Goal: Task Accomplishment & Management: Manage account settings

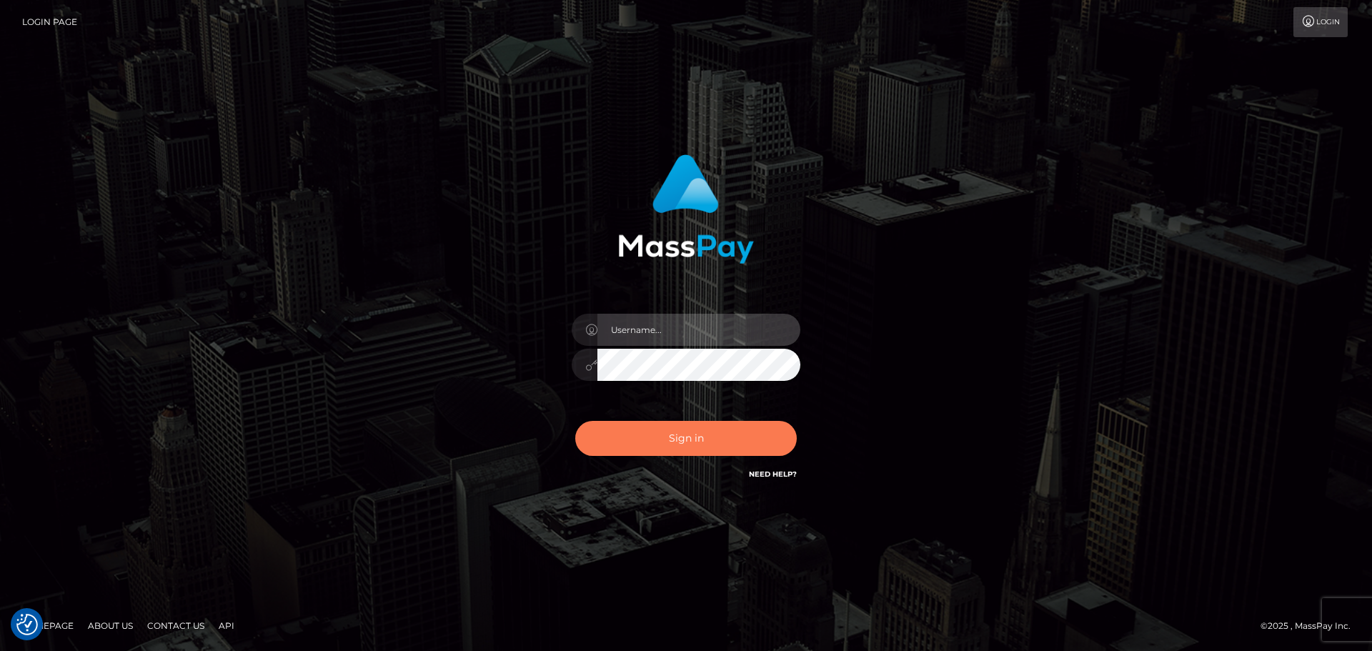
type input "[PERSON_NAME].wowcan"
click at [661, 443] on button "Sign in" at bounding box center [686, 438] width 222 height 35
type input "[PERSON_NAME].wowcan"
click at [661, 443] on button "Sign in" at bounding box center [686, 438] width 222 height 35
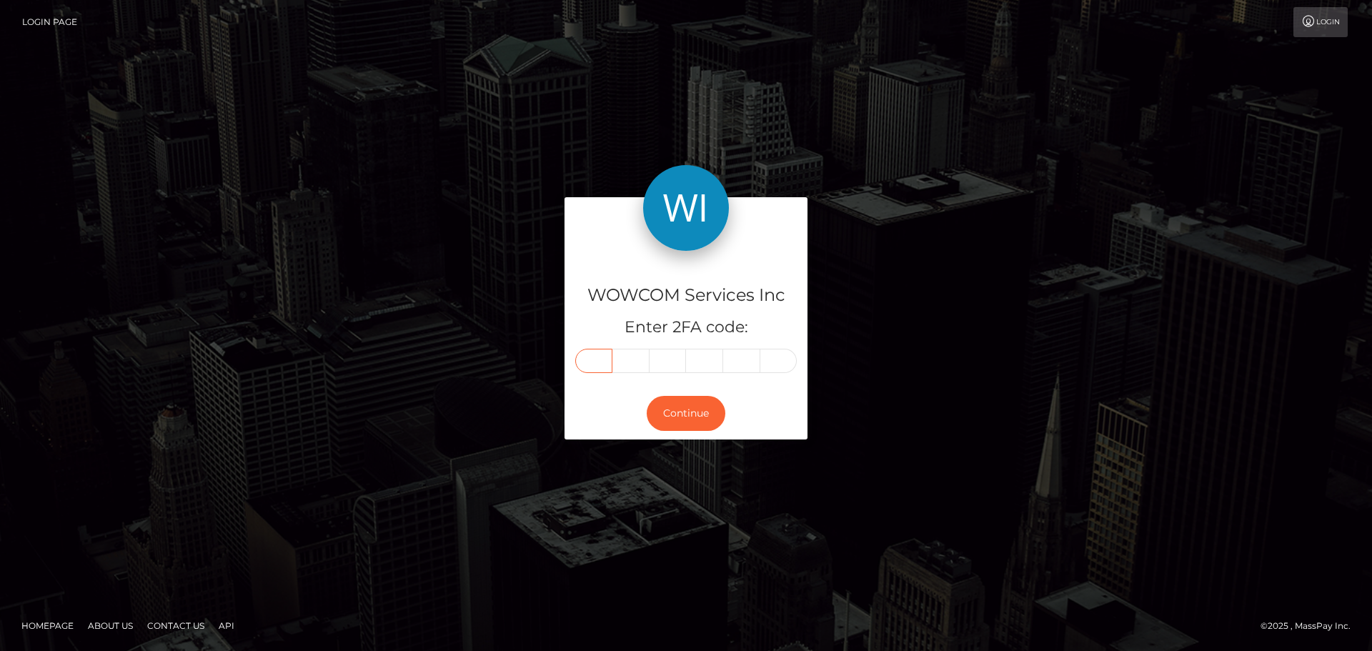
click at [585, 368] on input "text" at bounding box center [593, 361] width 37 height 24
type input "9"
type input "6"
type input "4"
type input "3"
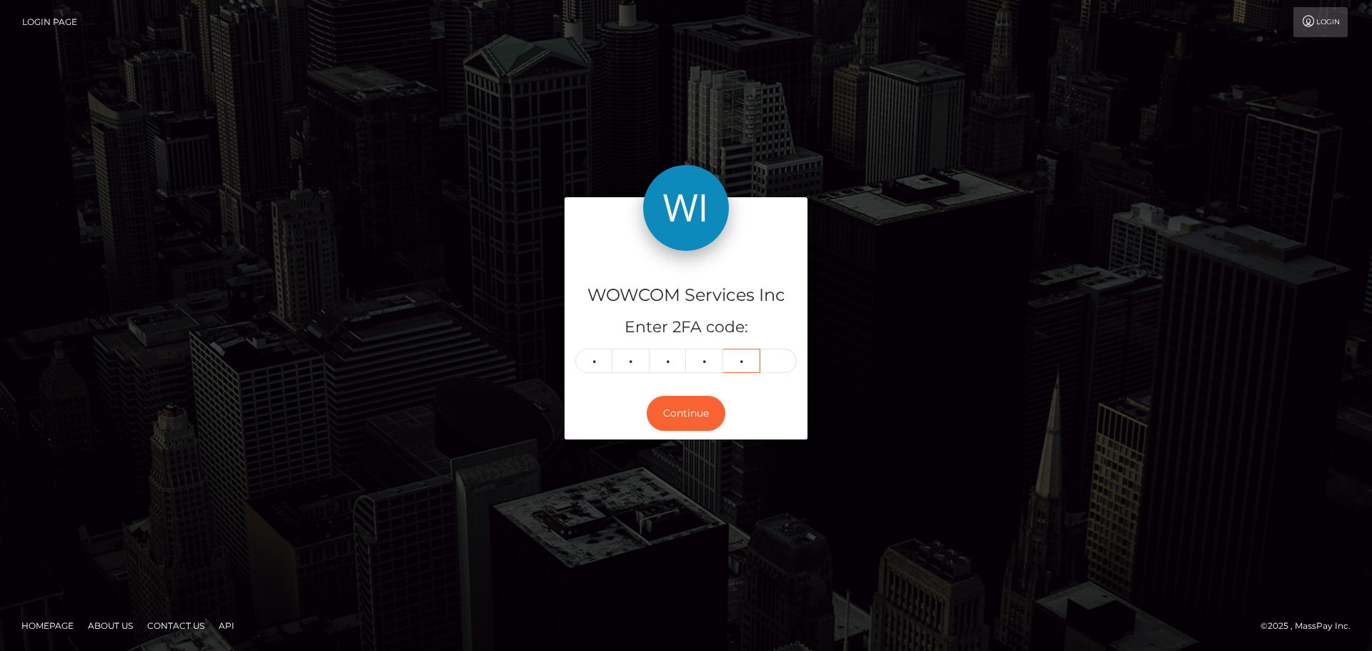
type input "4"
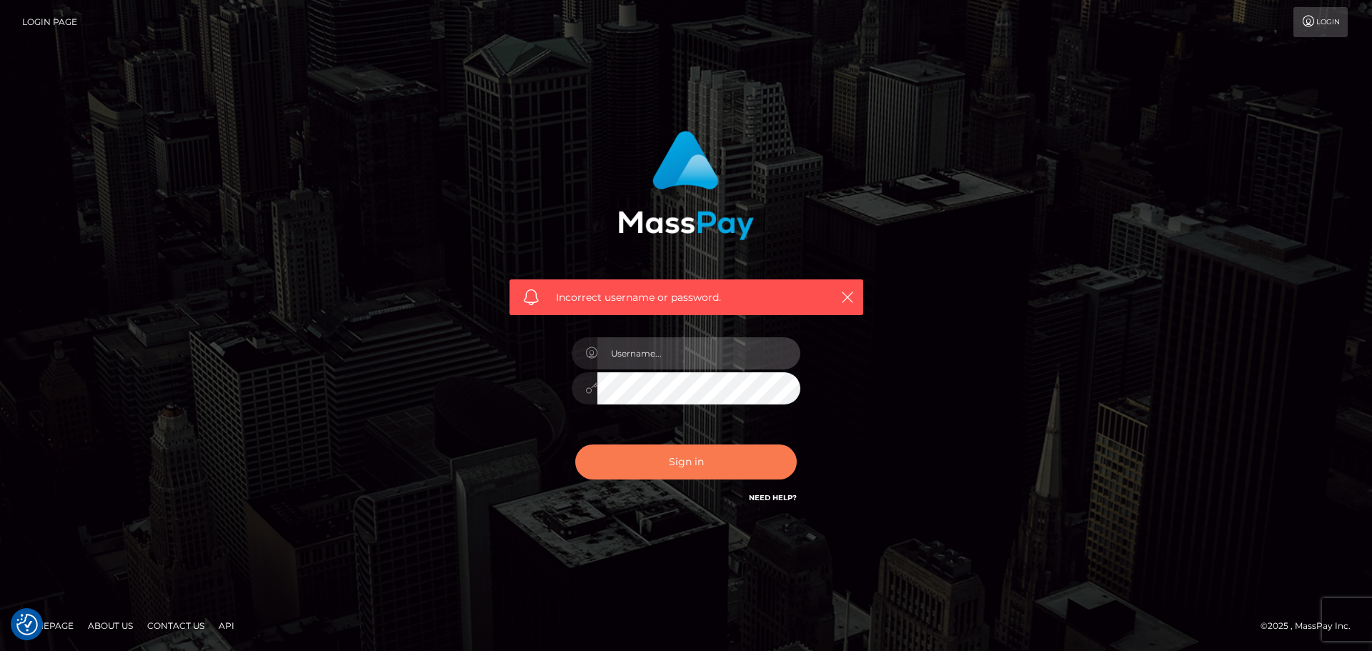
type input "[PERSON_NAME].wowcan"
click at [688, 462] on button "Sign in" at bounding box center [686, 462] width 222 height 35
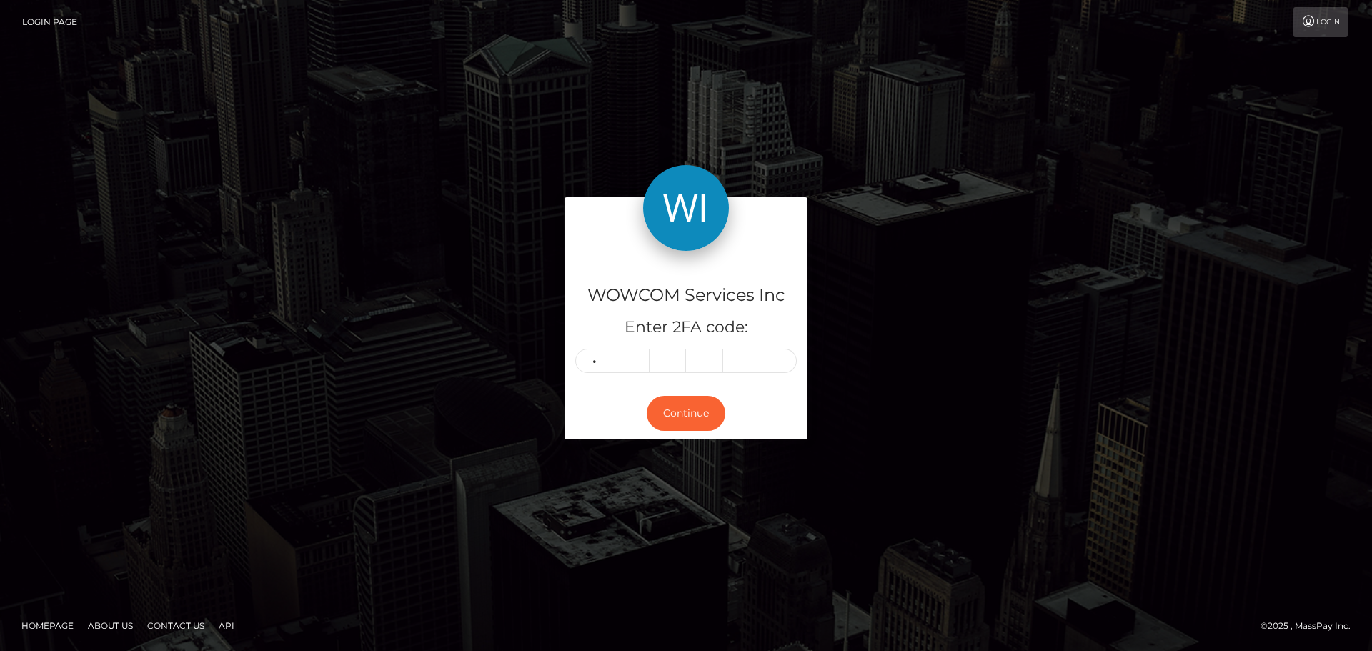
type input "4"
type input "2"
type input "4"
type input "8"
type input "5"
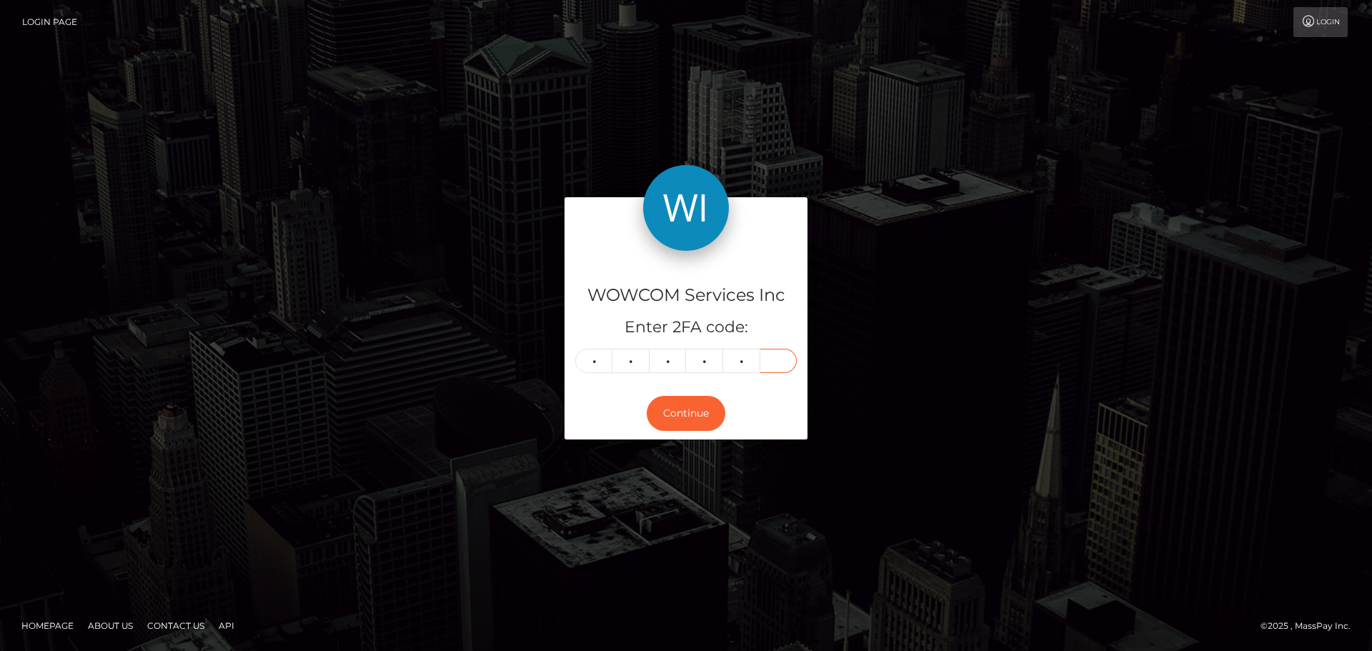
type input "9"
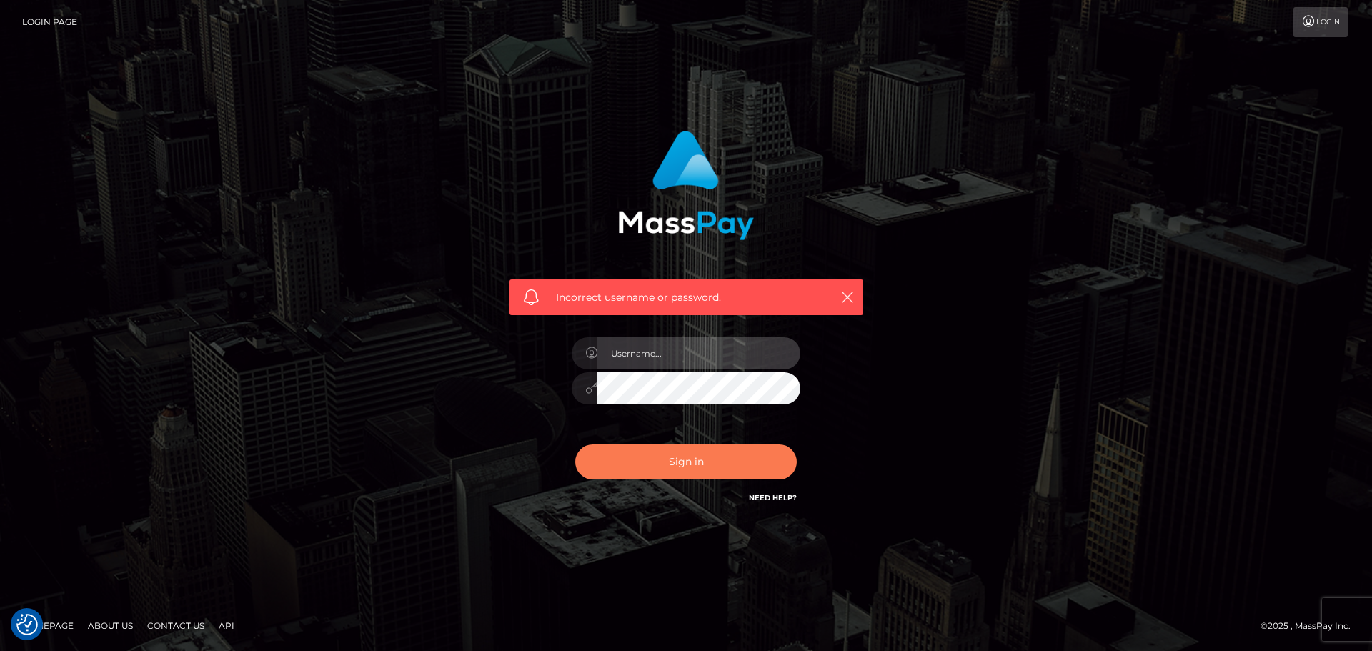
type input "[PERSON_NAME].wowcan"
click at [702, 466] on button "Sign in" at bounding box center [686, 462] width 222 height 35
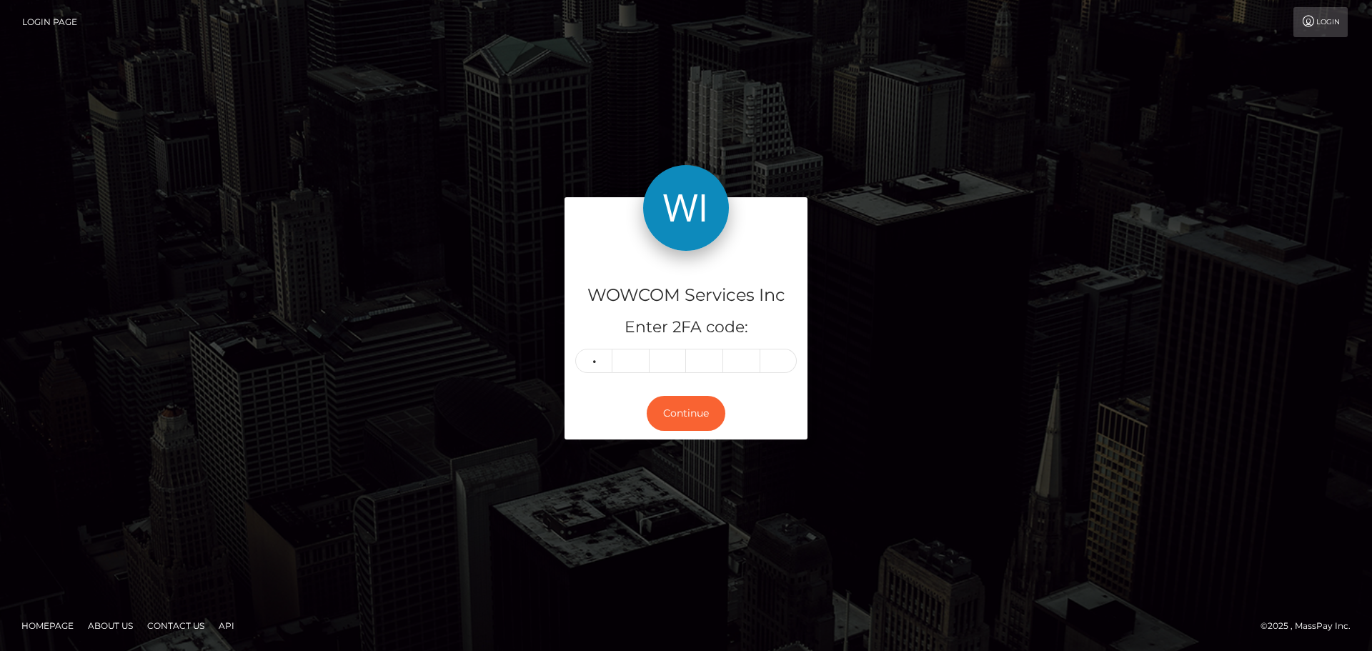
type input "4"
type input "2"
type input "4"
type input "8"
type input "5"
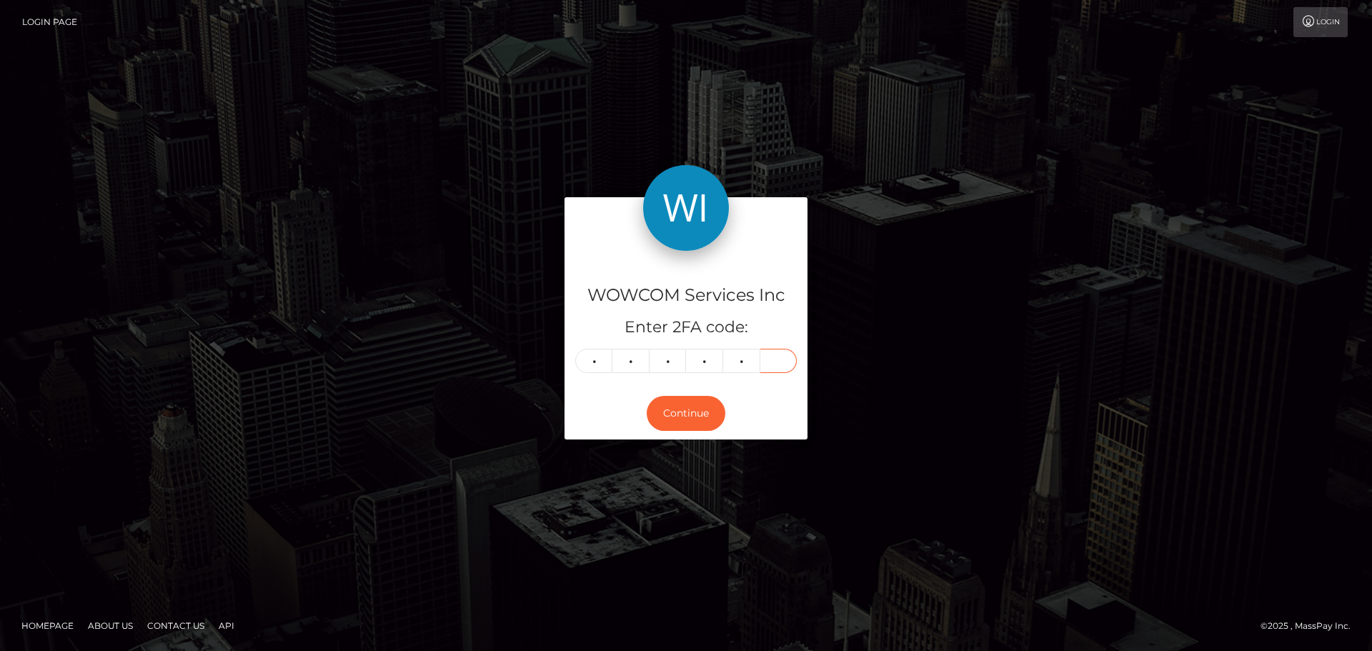
type input "9"
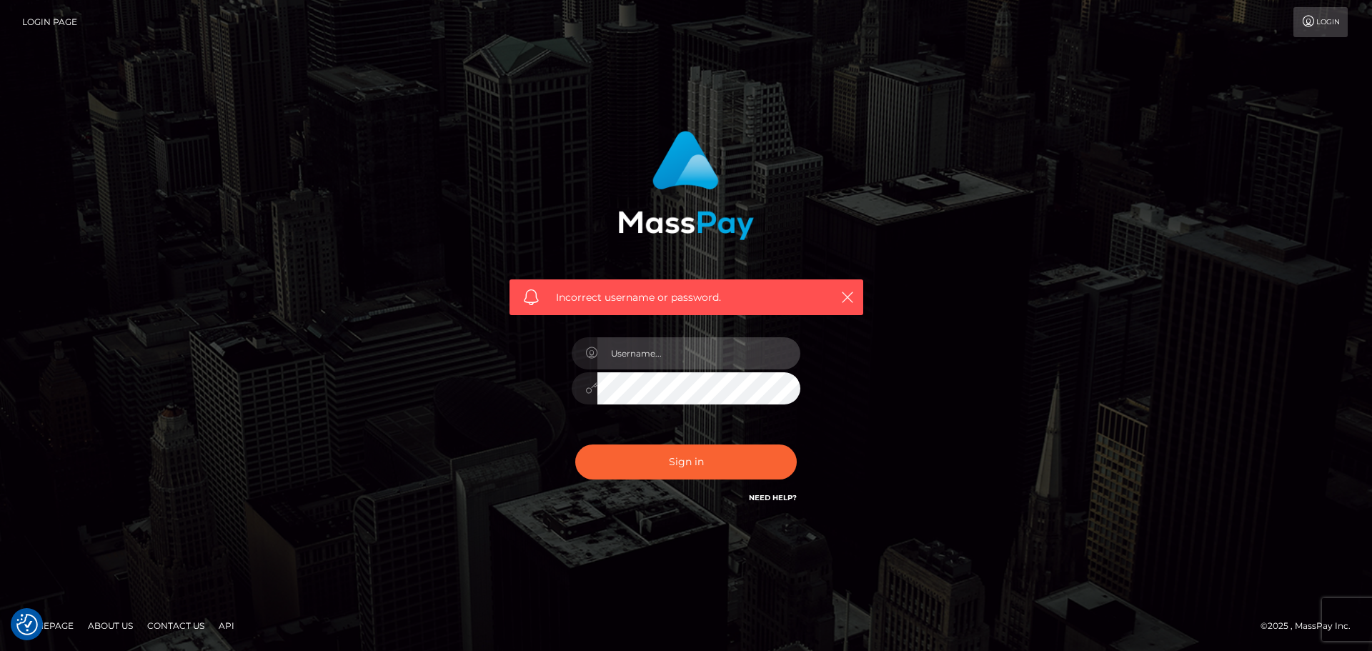
type input "[PERSON_NAME].wowcan"
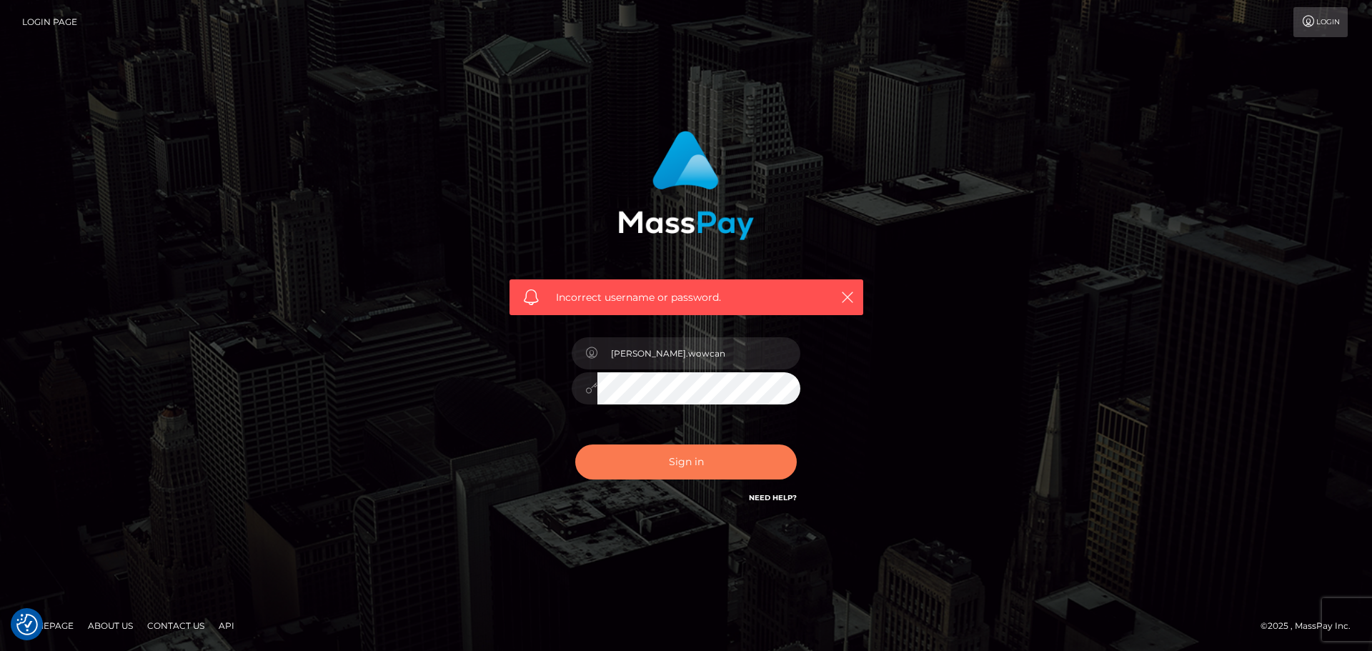
click at [702, 466] on button "Sign in" at bounding box center [686, 462] width 222 height 35
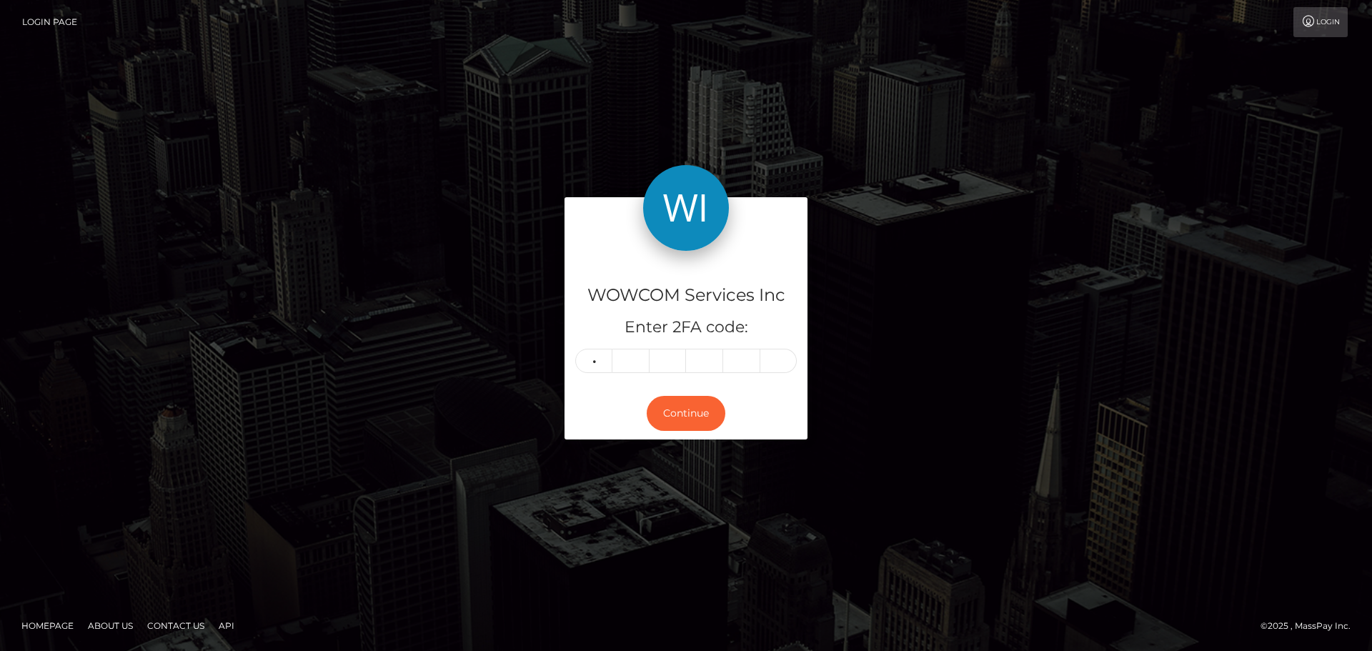
type input "6"
type input "4"
type input "7"
type input "3"
type input "5"
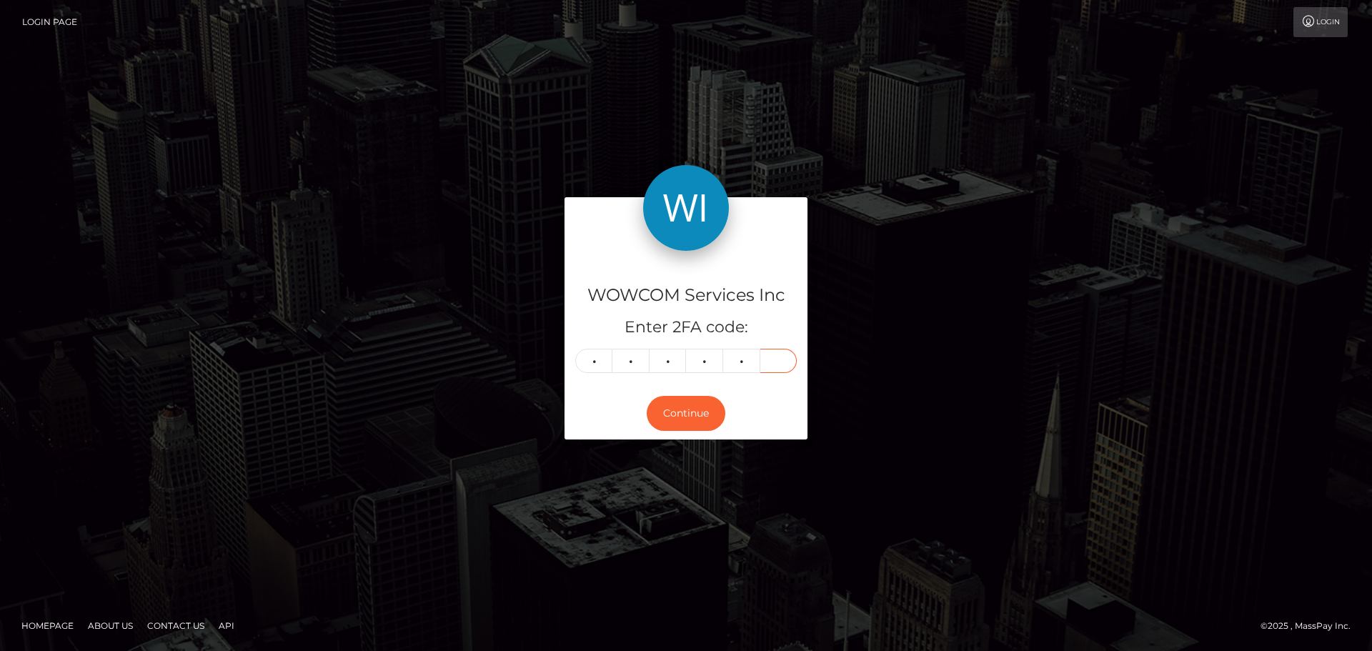
type input "0"
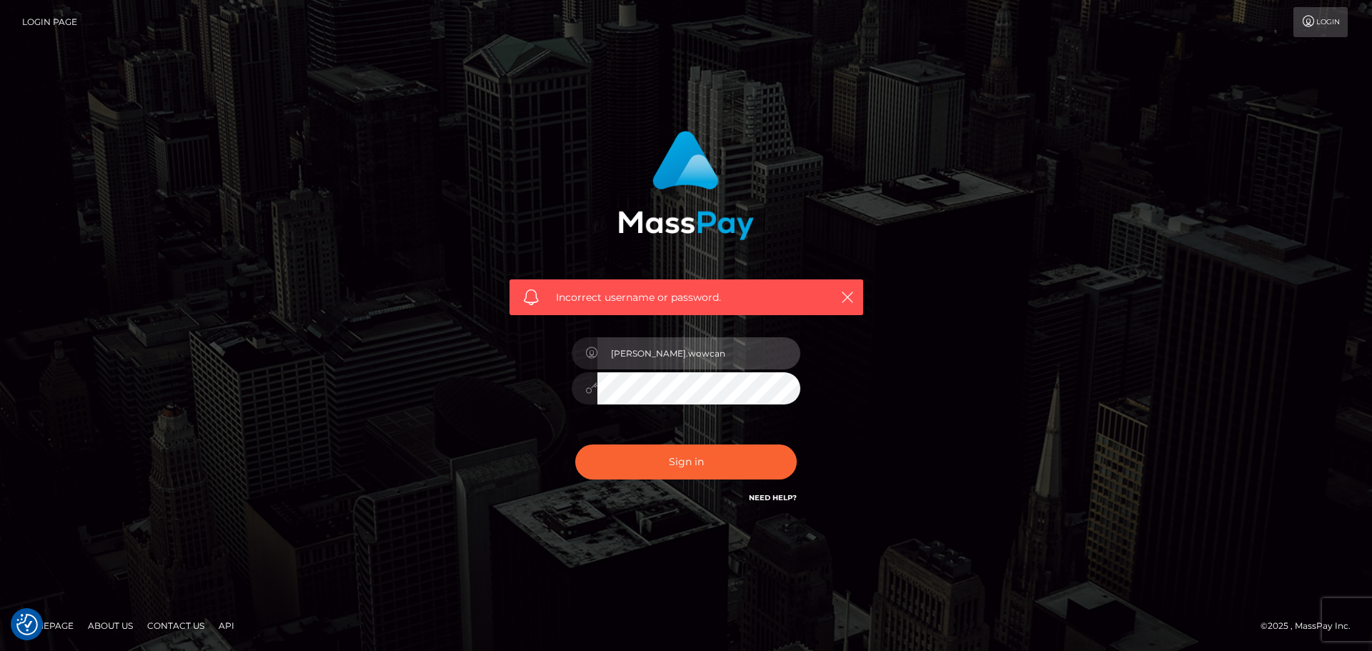
click at [713, 360] on input "Dmitri.wowcan" at bounding box center [699, 353] width 203 height 32
type input "Dmitri.rollacan"
click at [663, 440] on div "Sign in Need Help?" at bounding box center [686, 468] width 250 height 64
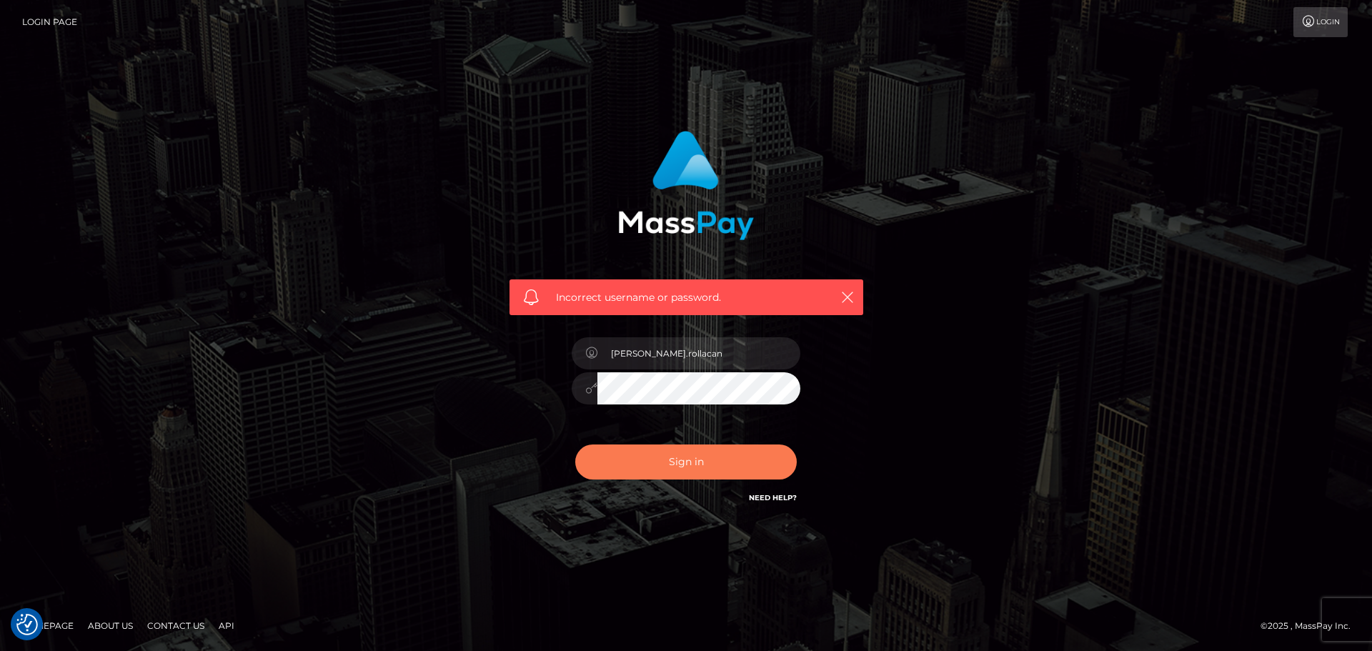
click at [663, 447] on button "Sign in" at bounding box center [686, 462] width 222 height 35
click at [852, 293] on icon "button" at bounding box center [848, 297] width 14 height 14
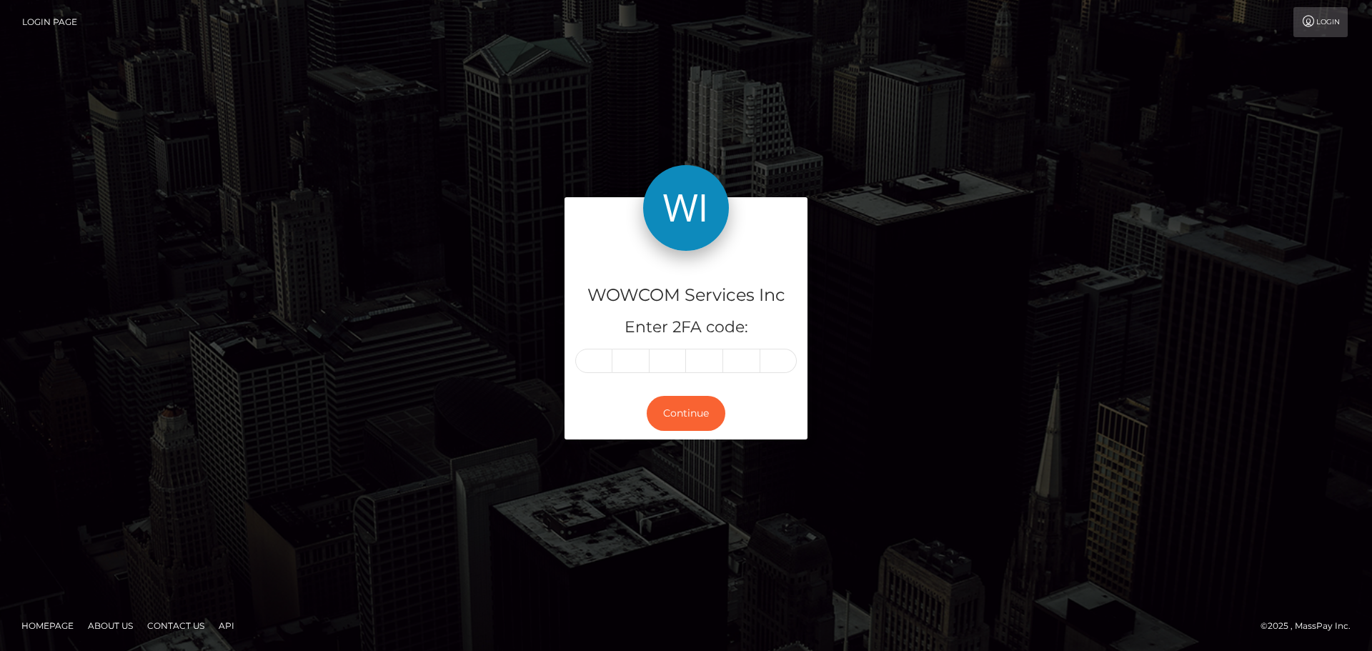
click at [600, 365] on input "text" at bounding box center [593, 361] width 37 height 24
type input "6"
type input "4"
type input "7"
type input "3"
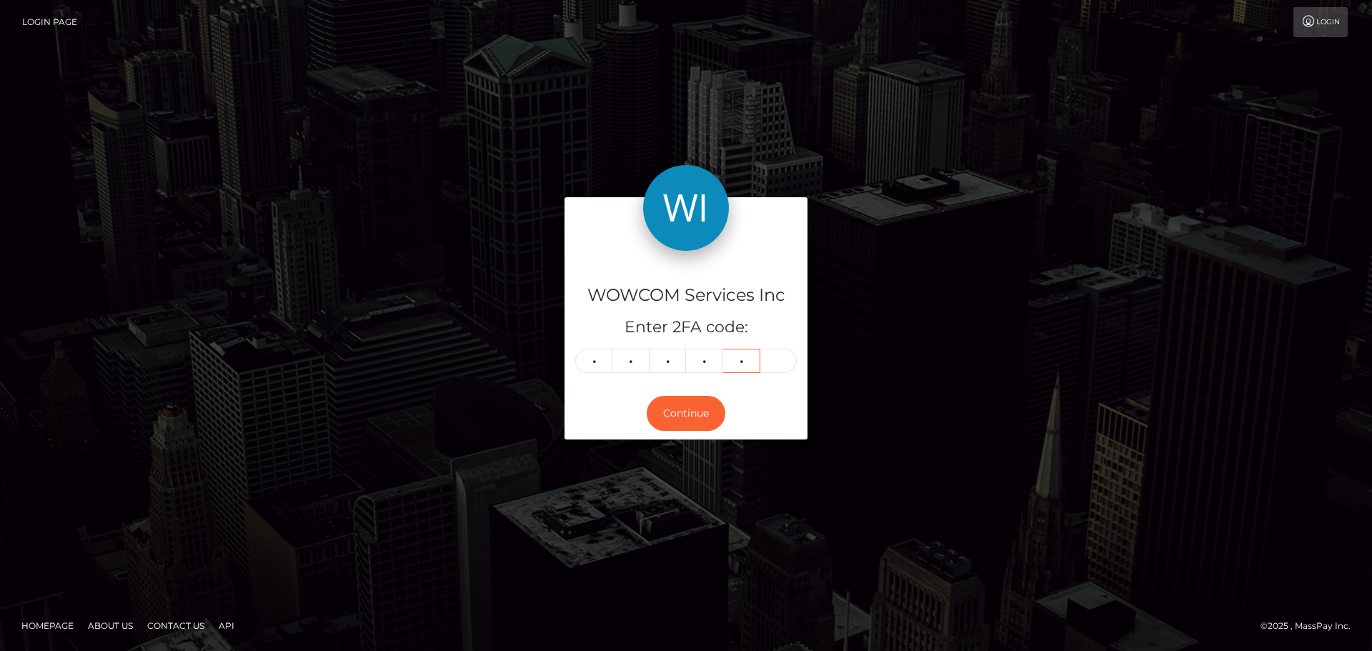
type input "5"
type input "0"
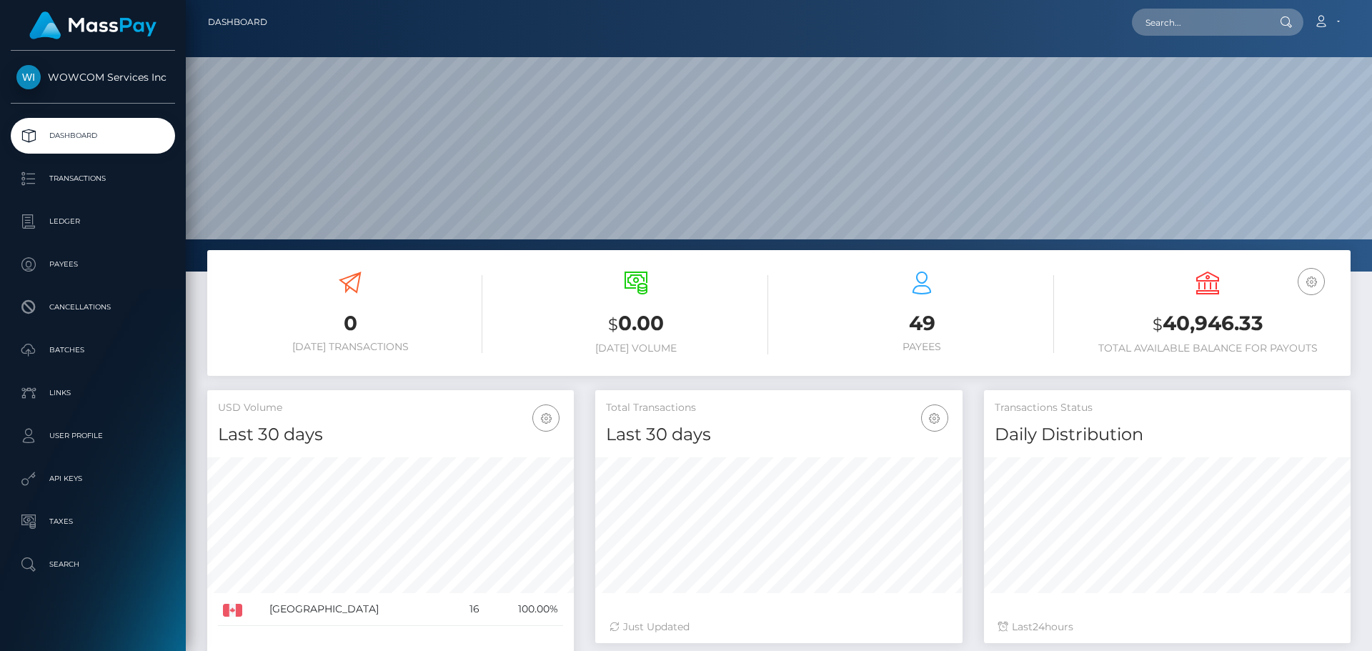
scroll to position [254, 367]
drag, startPoint x: 1274, startPoint y: 321, endPoint x: 1167, endPoint y: 329, distance: 107.5
click at [1167, 329] on h3 "$ 40,946.33" at bounding box center [1208, 324] width 264 height 29
copy h3 "40,946.33"
